Goal: Find specific page/section: Find specific page/section

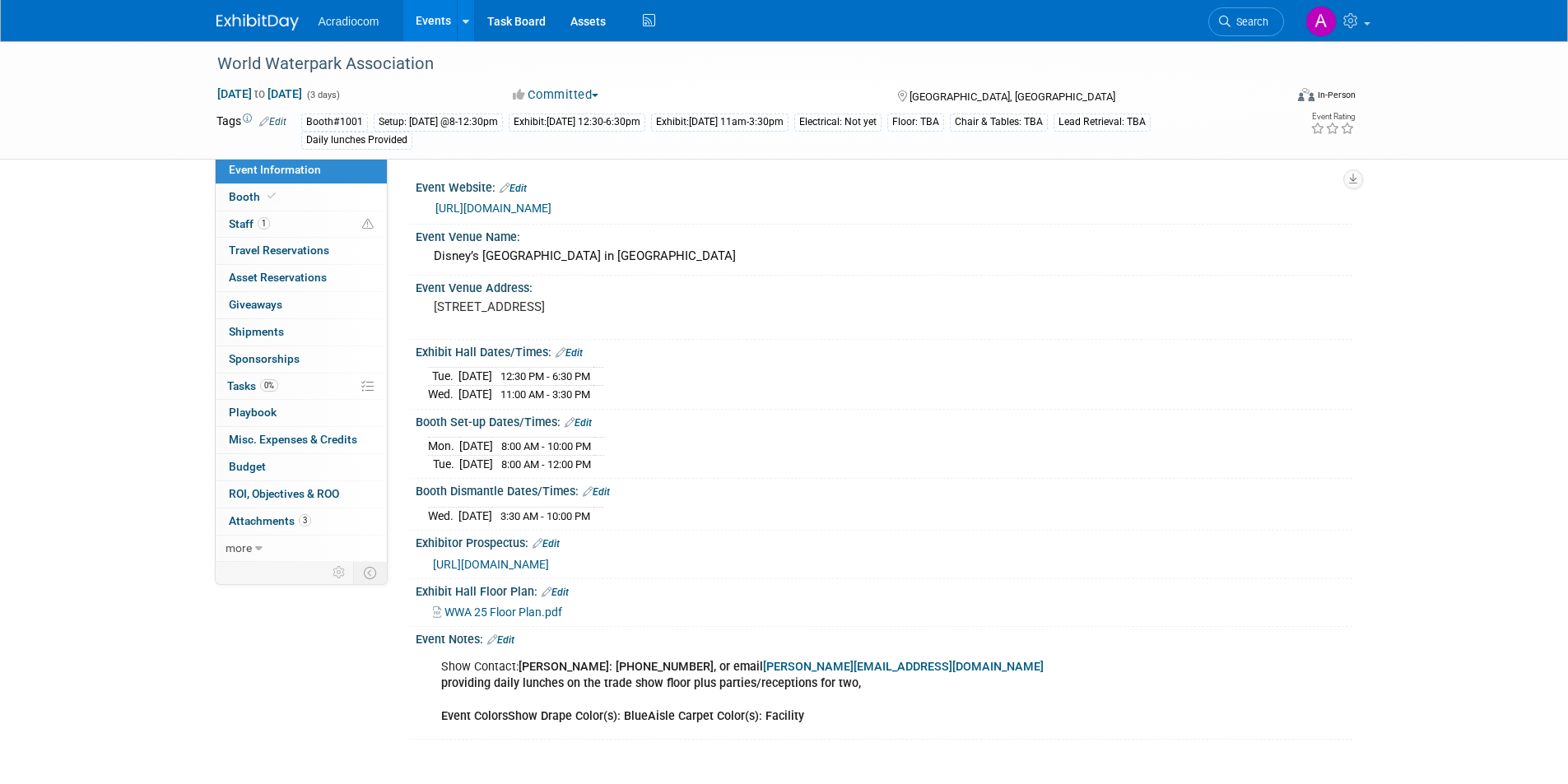
click at [235, 17] on img at bounding box center [258, 22] width 82 height 16
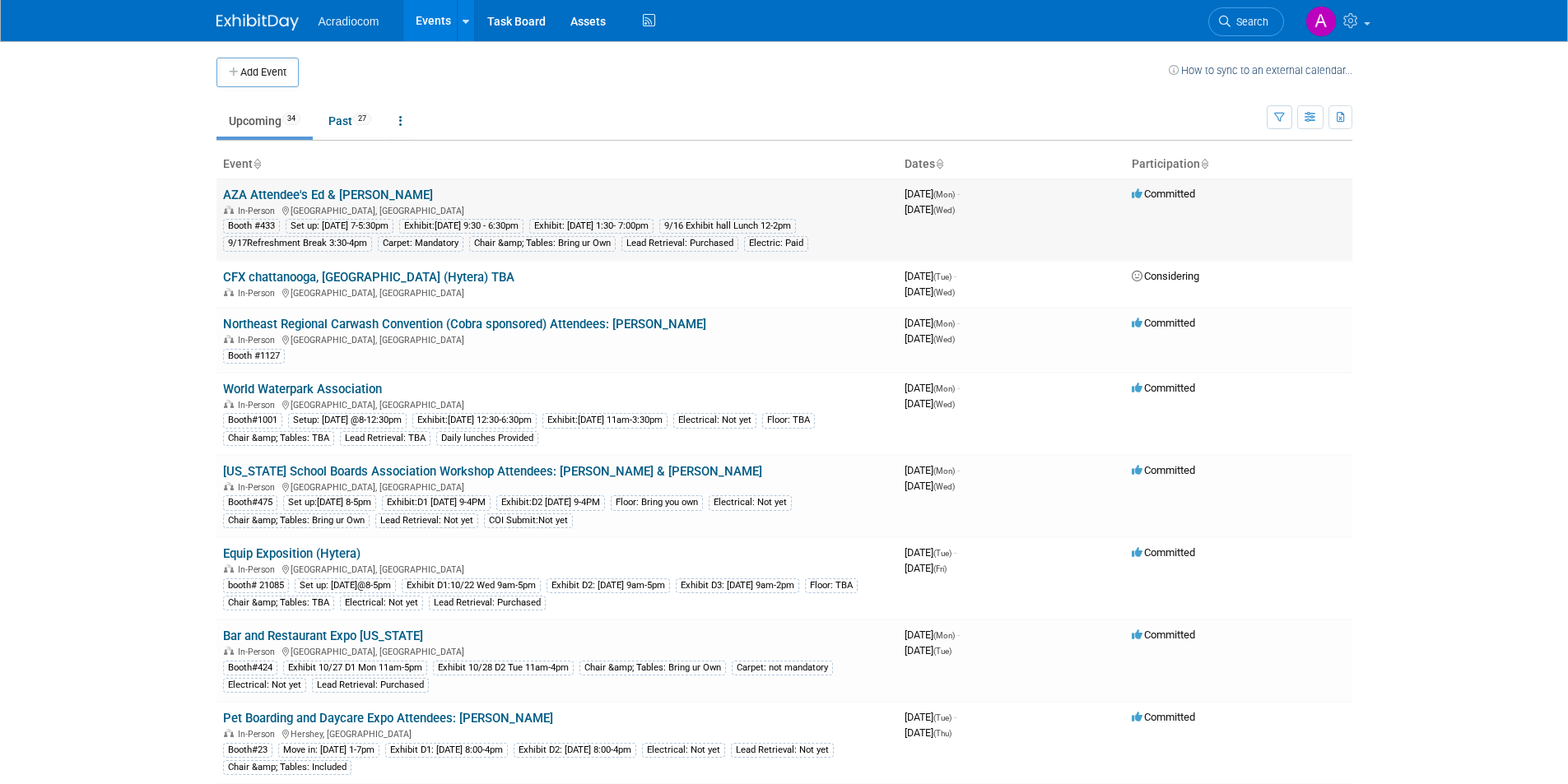
click at [317, 196] on link "AZA Attendee's Ed & [PERSON_NAME]" at bounding box center [328, 195] width 209 height 15
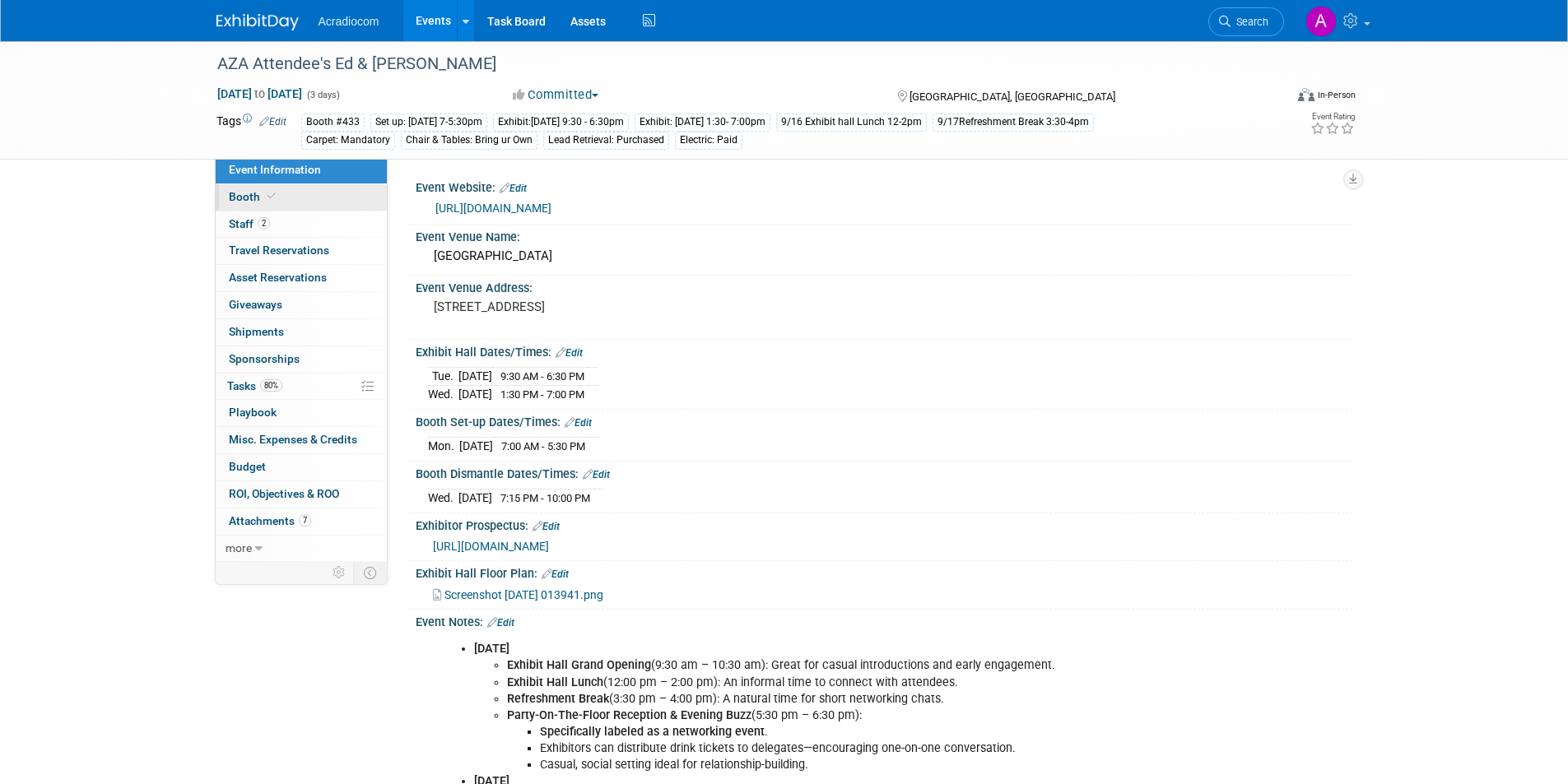
click at [321, 207] on link "Booth" at bounding box center [301, 198] width 171 height 27
